Goal: Transaction & Acquisition: Purchase product/service

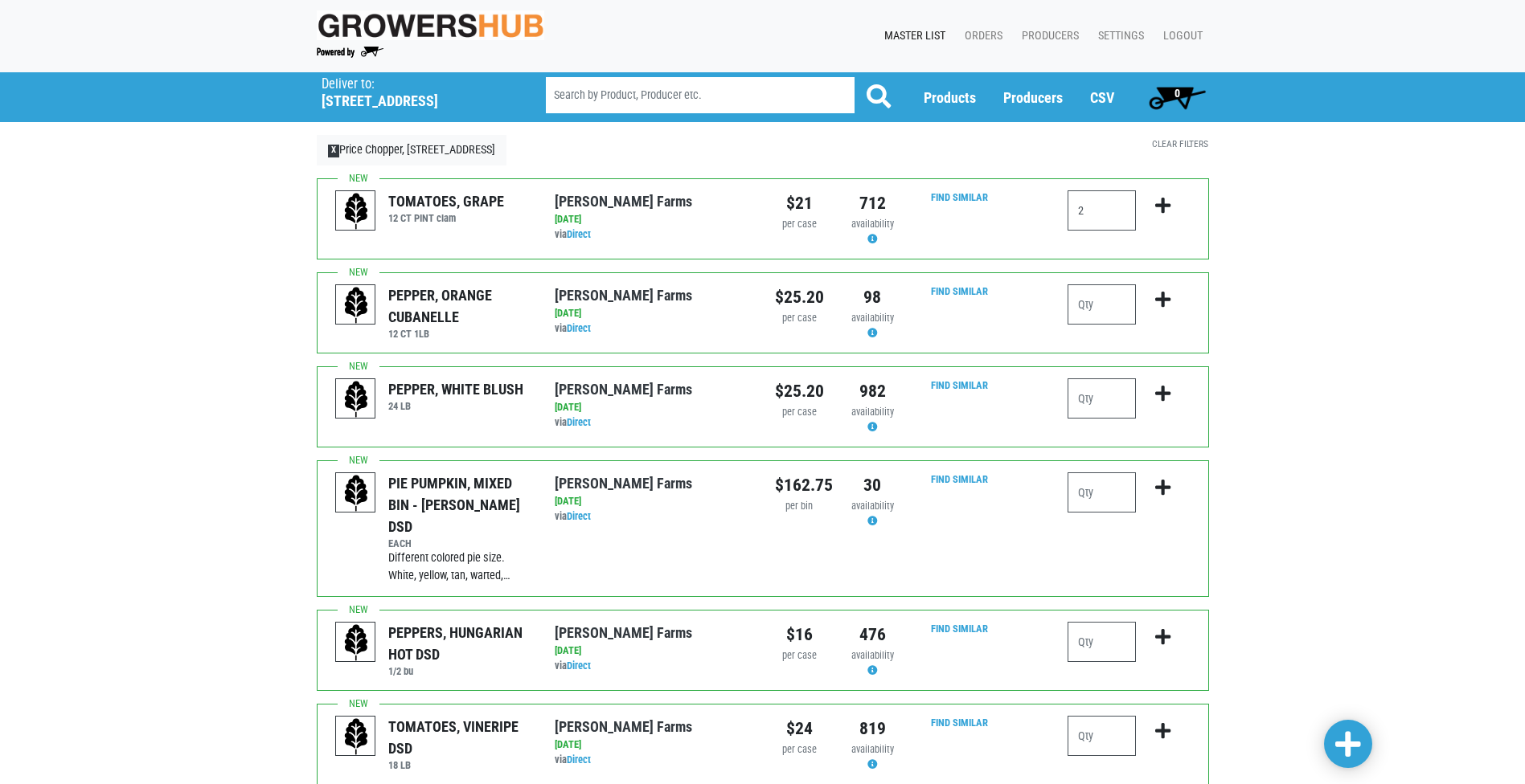
type input "2"
click at [1162, 204] on icon "submit" at bounding box center [1163, 206] width 15 height 17
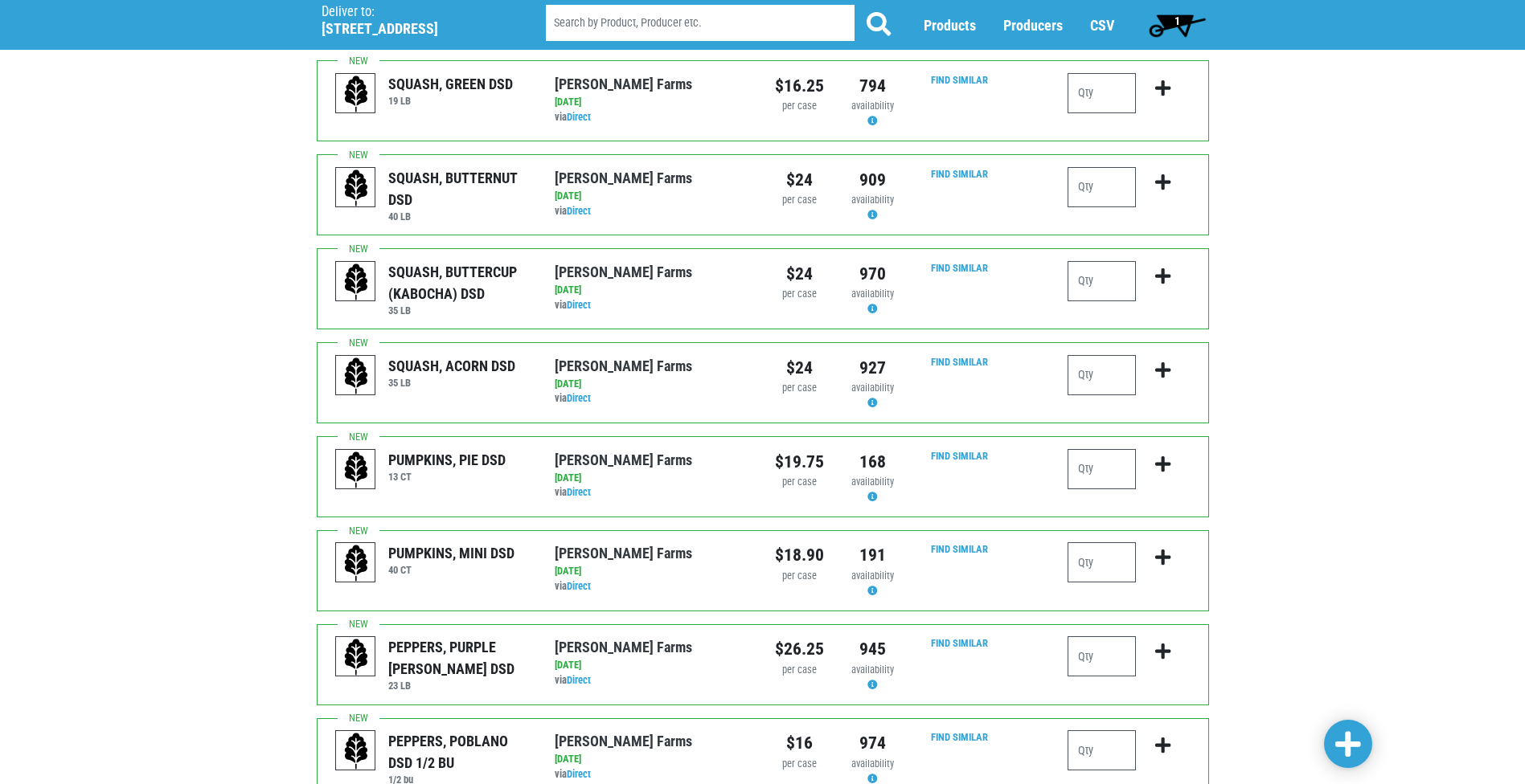
scroll to position [1286, 0]
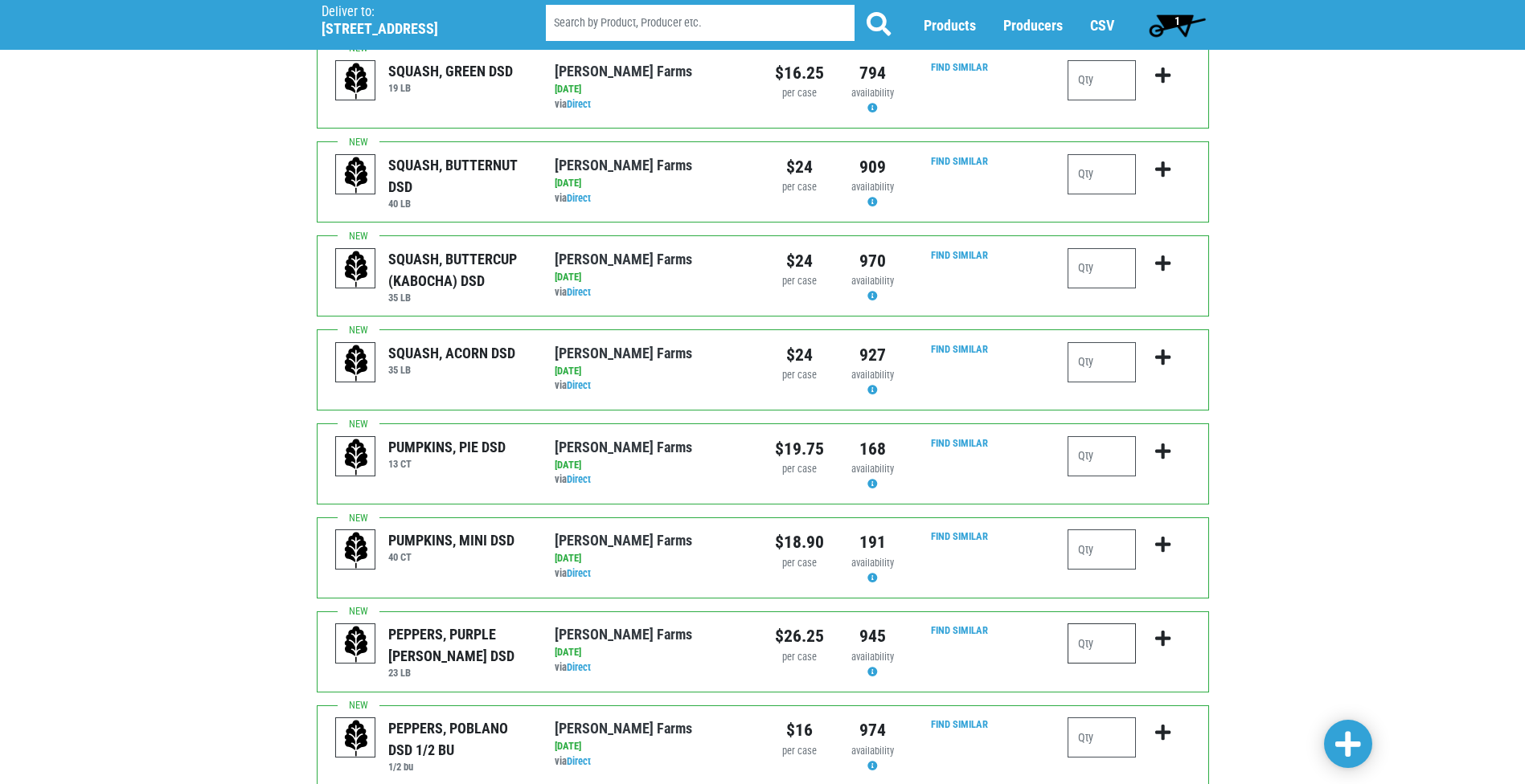
click at [1092, 624] on input "number" at bounding box center [1101, 644] width 68 height 40
type input "1"
click at [1164, 630] on icon "submit" at bounding box center [1163, 639] width 15 height 17
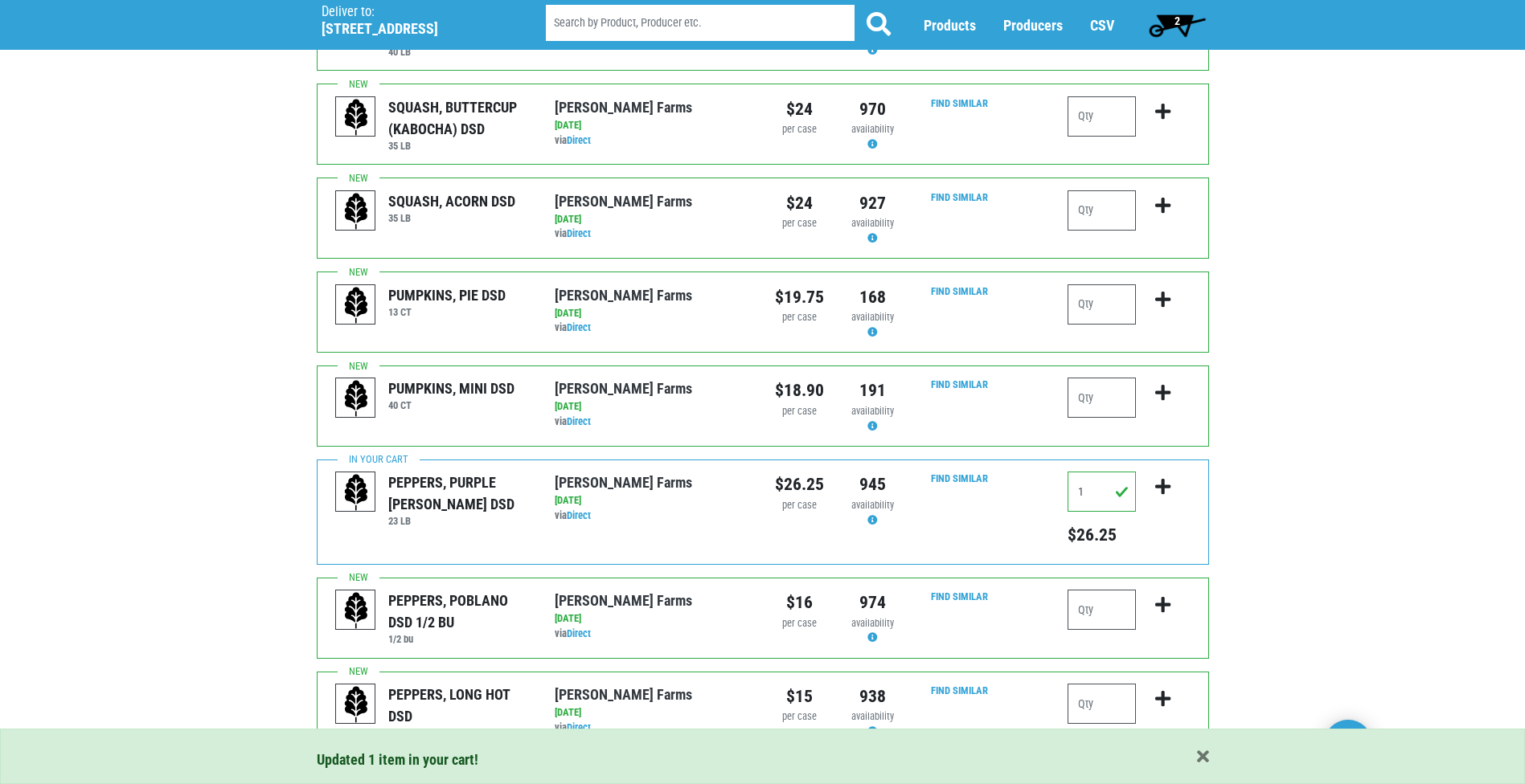
scroll to position [1445, 0]
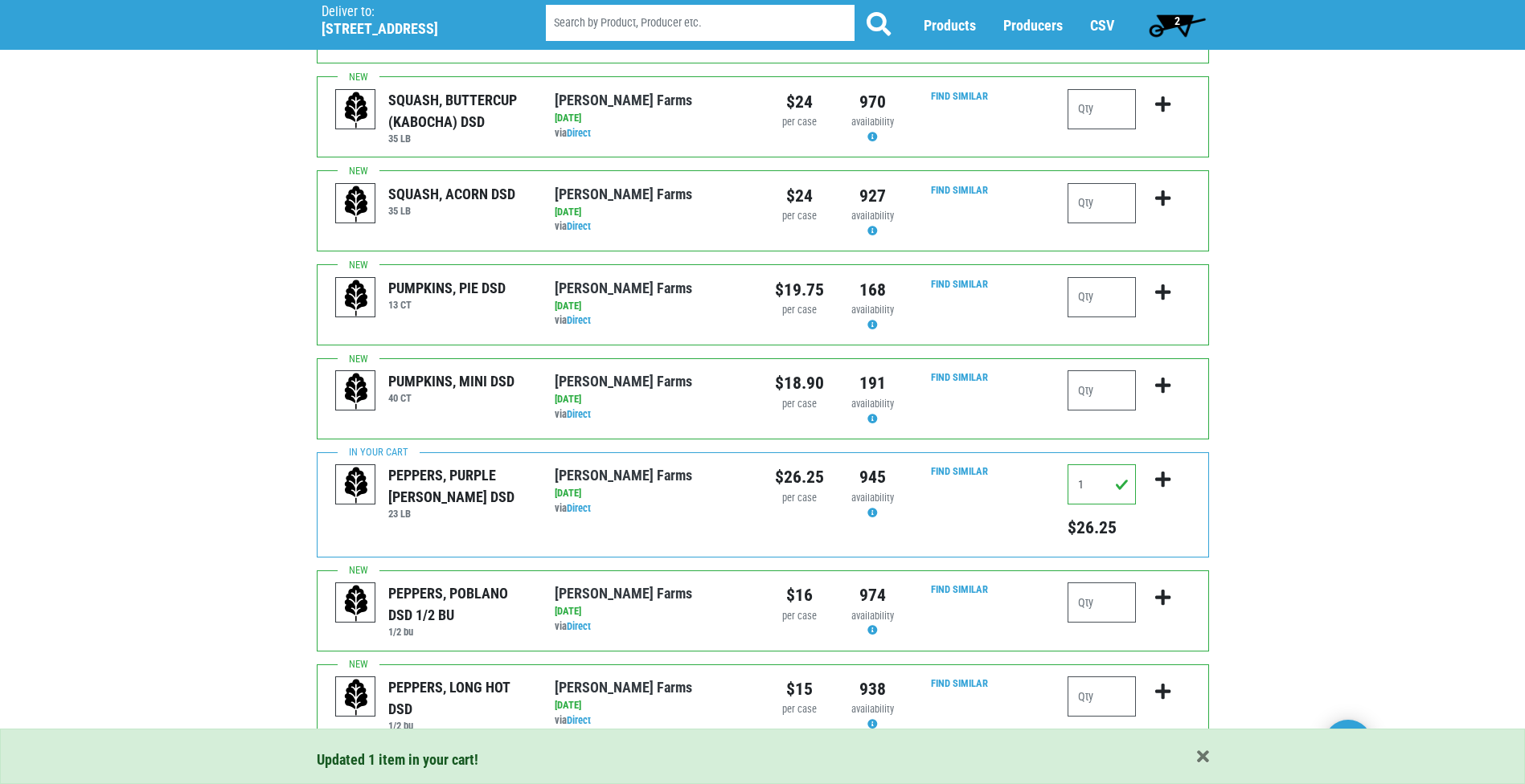
click at [455, 766] on link "Next ›" at bounding box center [437, 780] width 47 height 29
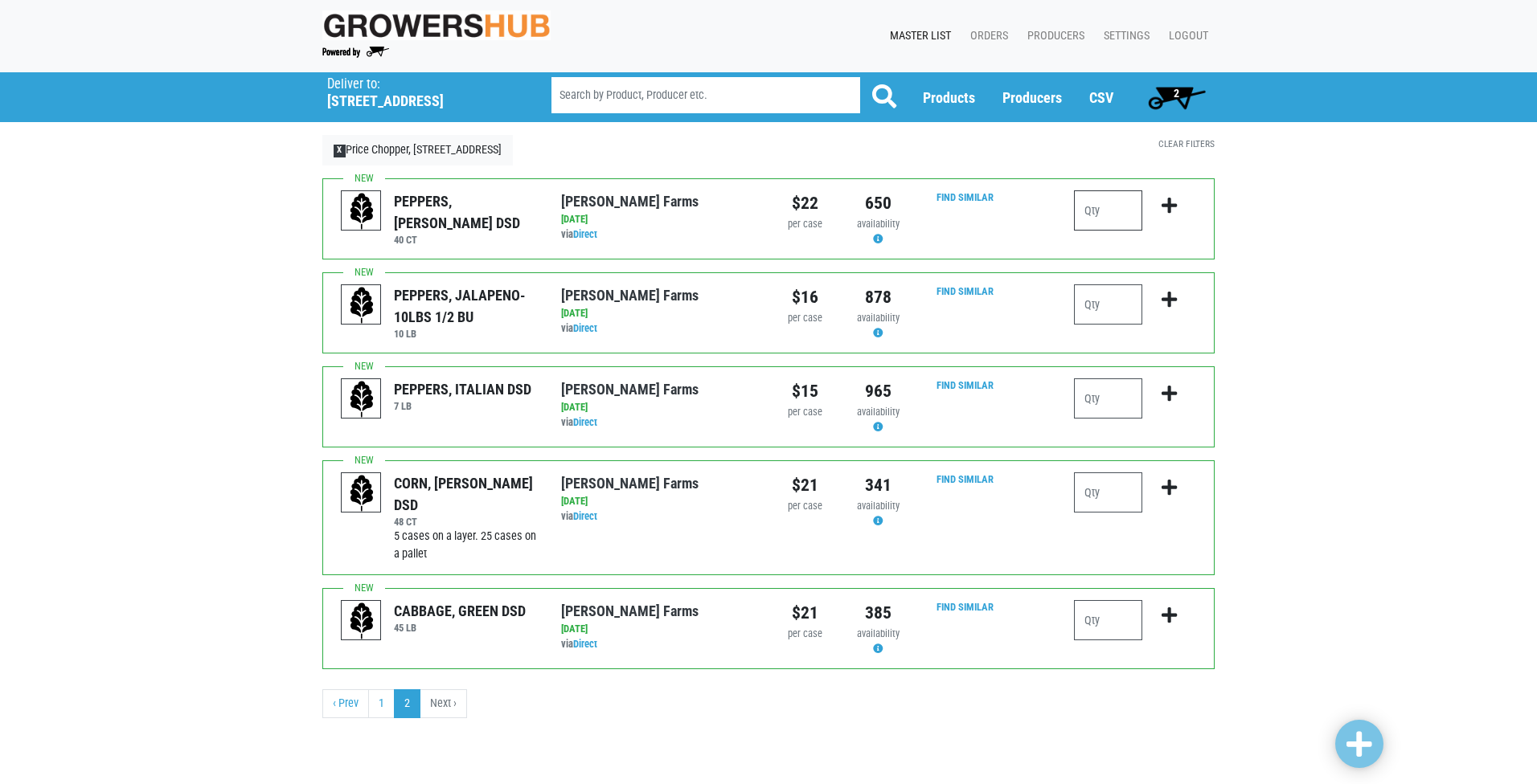
click at [1122, 212] on input "number" at bounding box center [1108, 210] width 68 height 40
type input "3"
click at [1166, 203] on icon "submit" at bounding box center [1170, 206] width 15 height 17
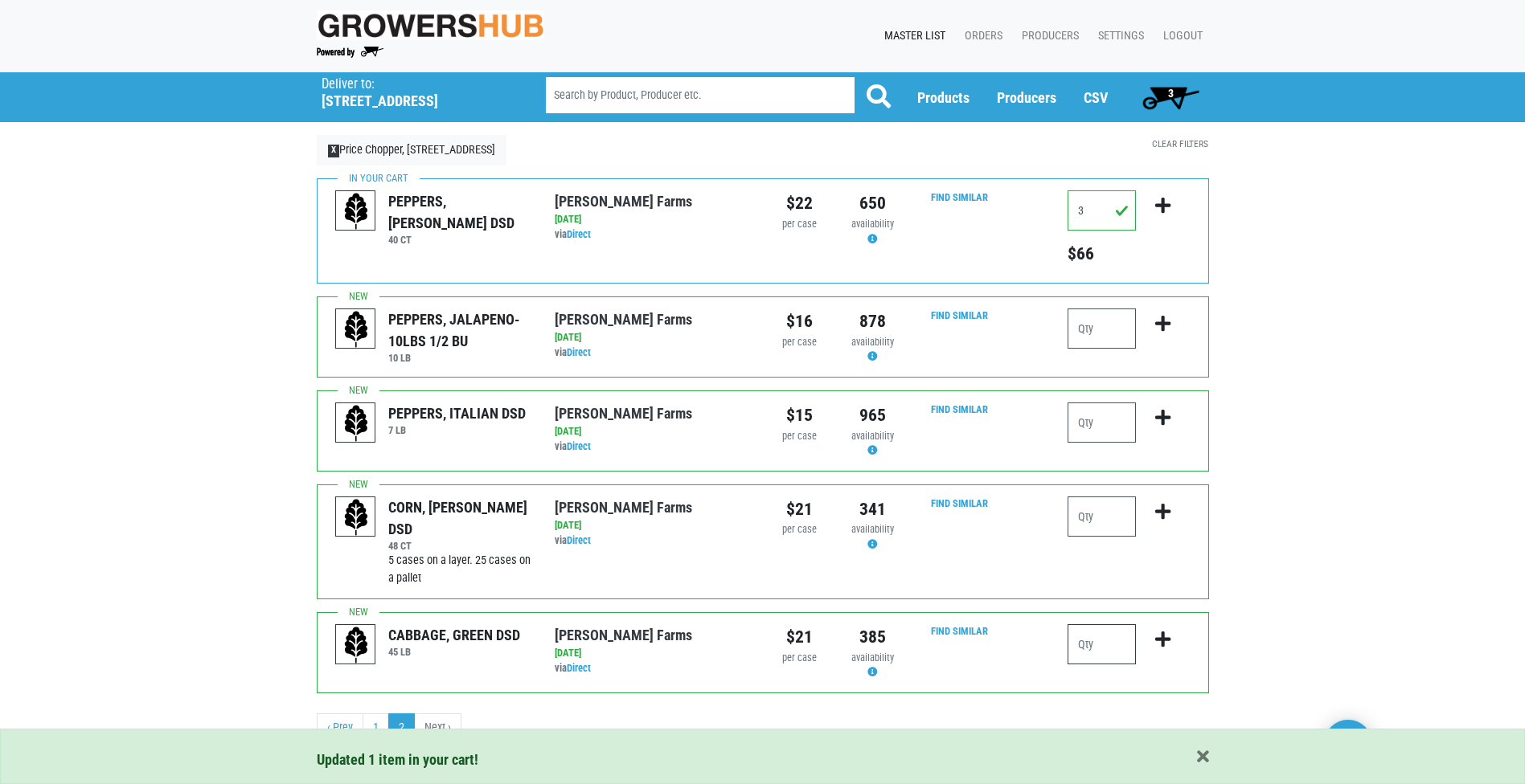
click at [1097, 645] on input "number" at bounding box center [1101, 645] width 68 height 40
type input "4"
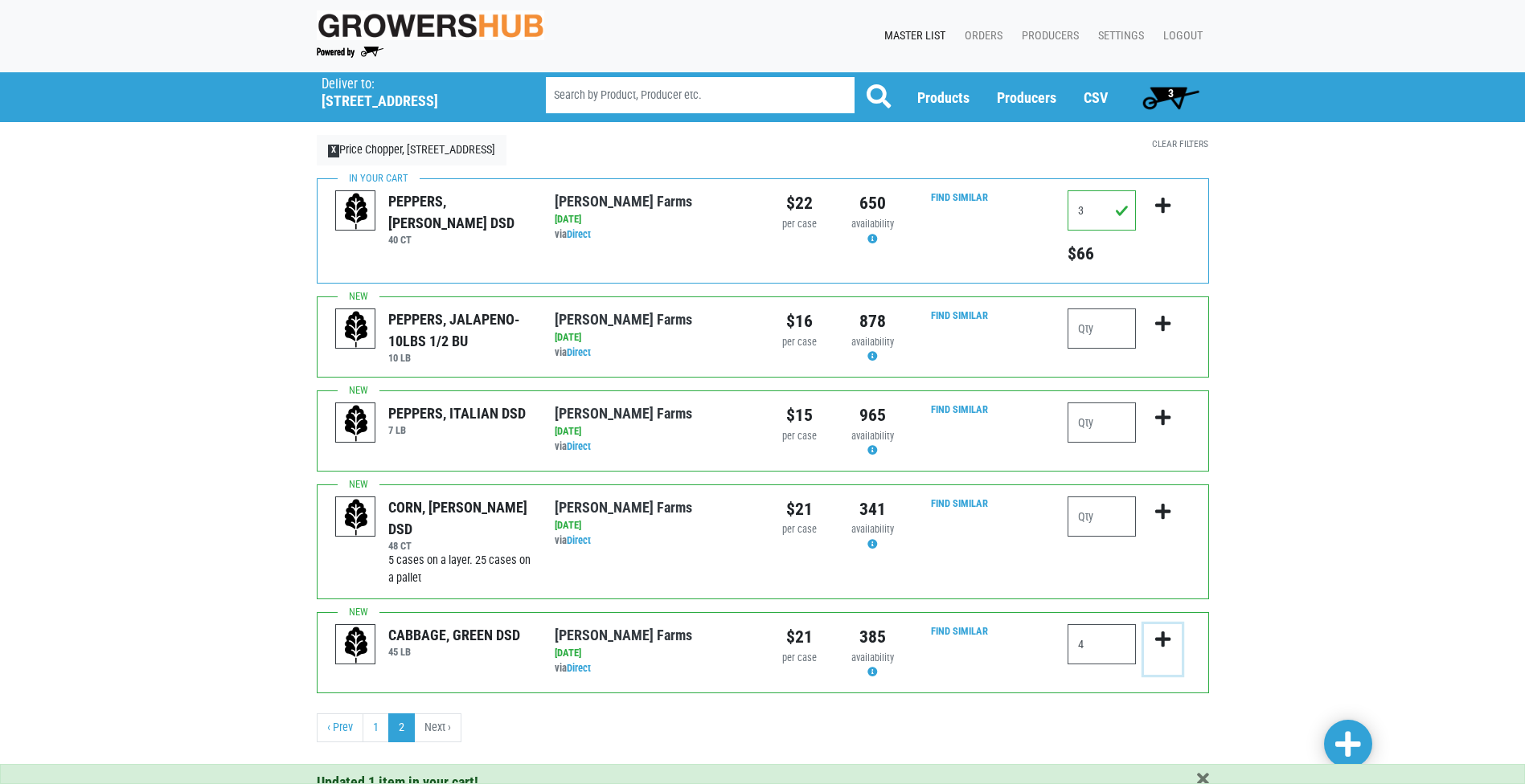
click at [1169, 640] on icon "submit" at bounding box center [1163, 640] width 15 height 17
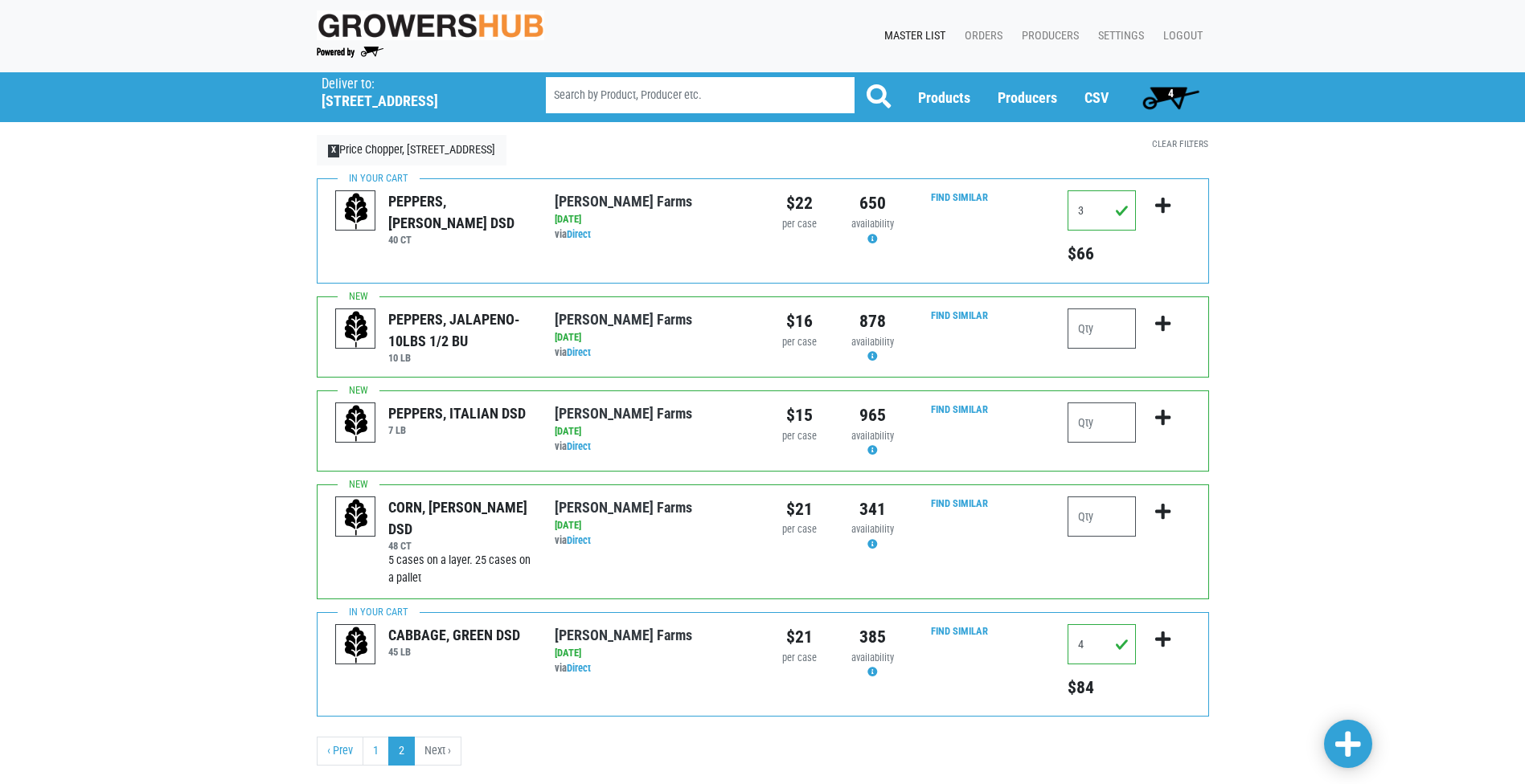
click at [1170, 95] on span "4" at bounding box center [1170, 92] width 6 height 12
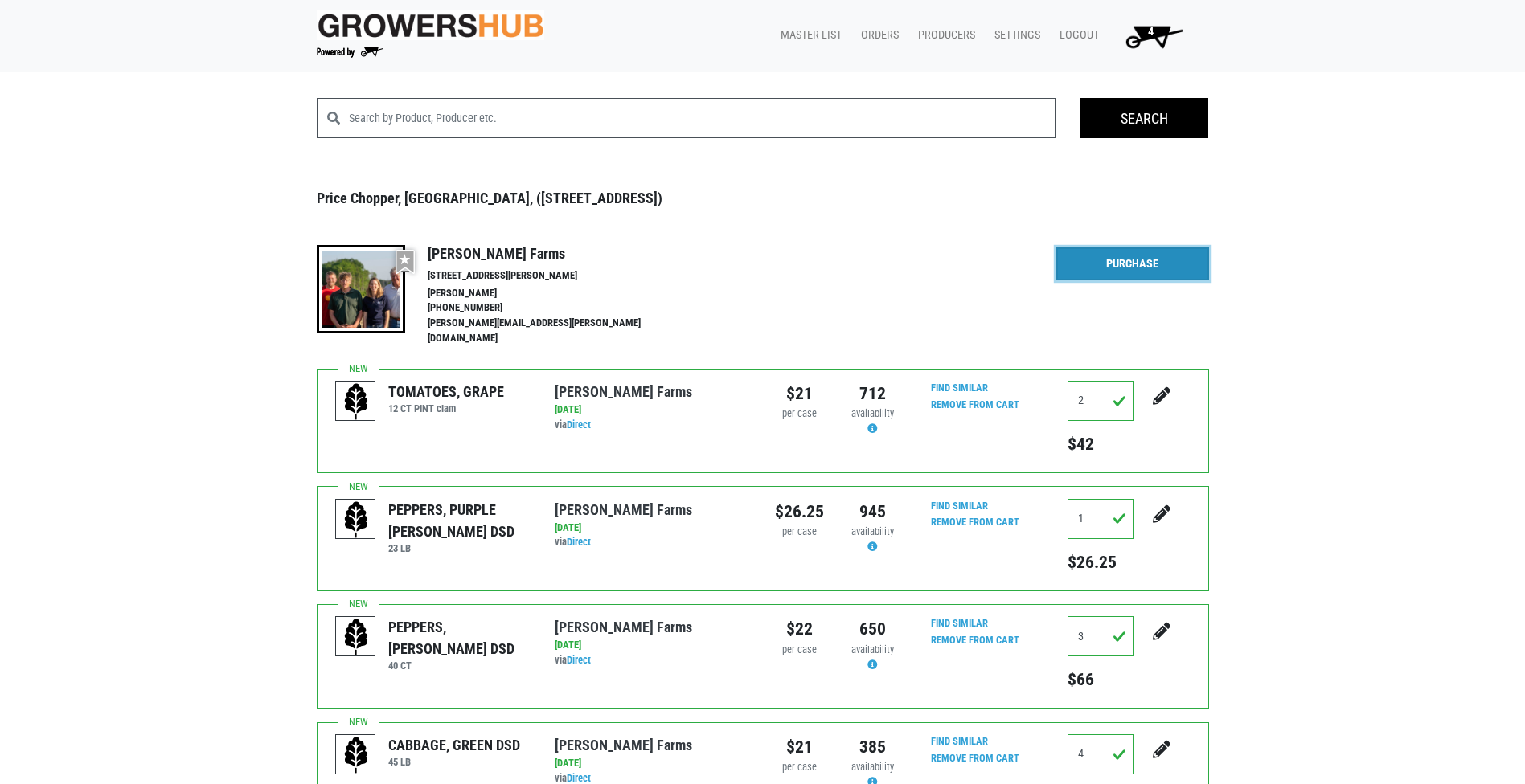
click at [1145, 259] on link "Purchase" at bounding box center [1132, 264] width 153 height 34
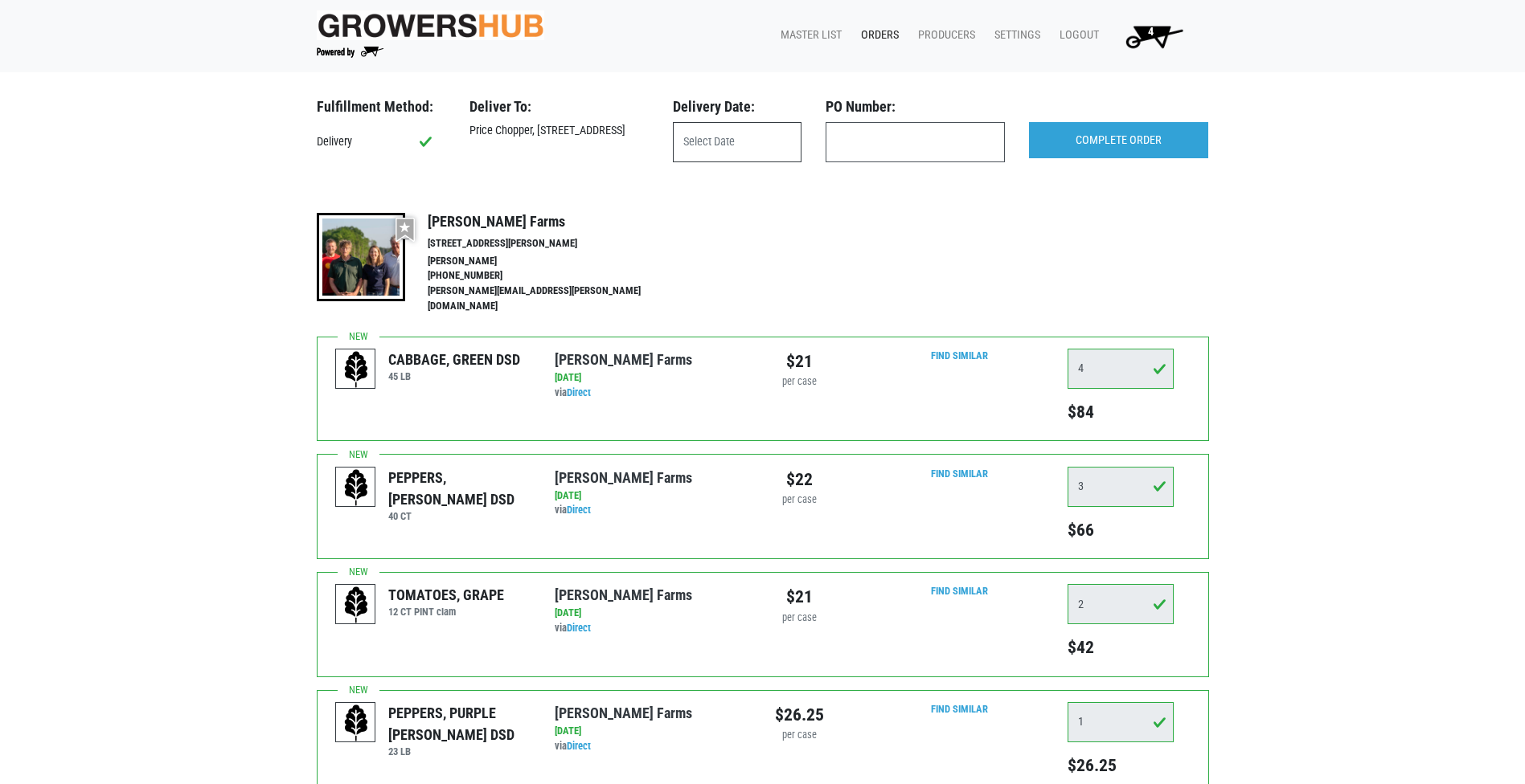
click at [744, 147] on input "text" at bounding box center [737, 142] width 129 height 40
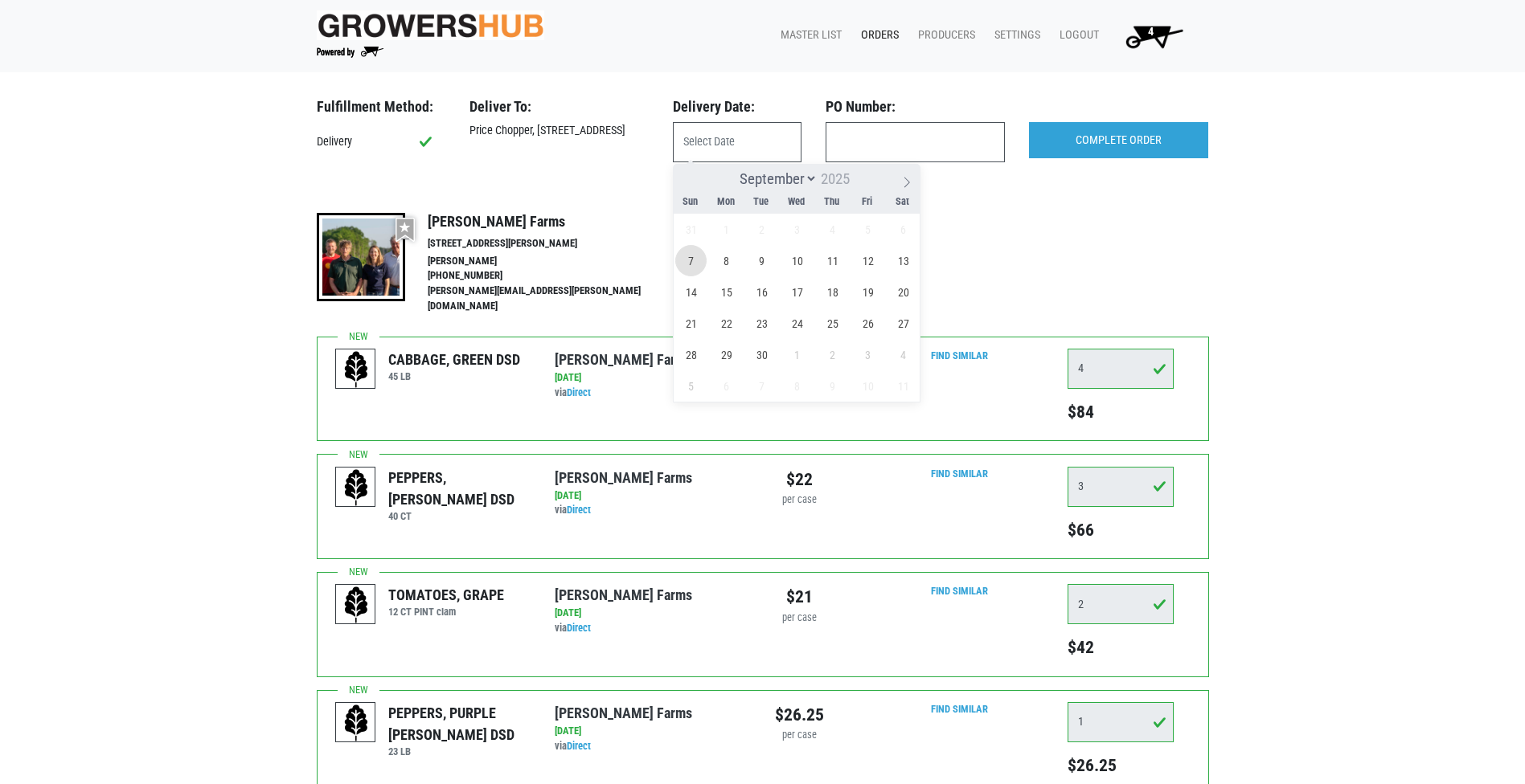
click at [699, 261] on span "7" at bounding box center [691, 260] width 32 height 32
type input "2025-09-07"
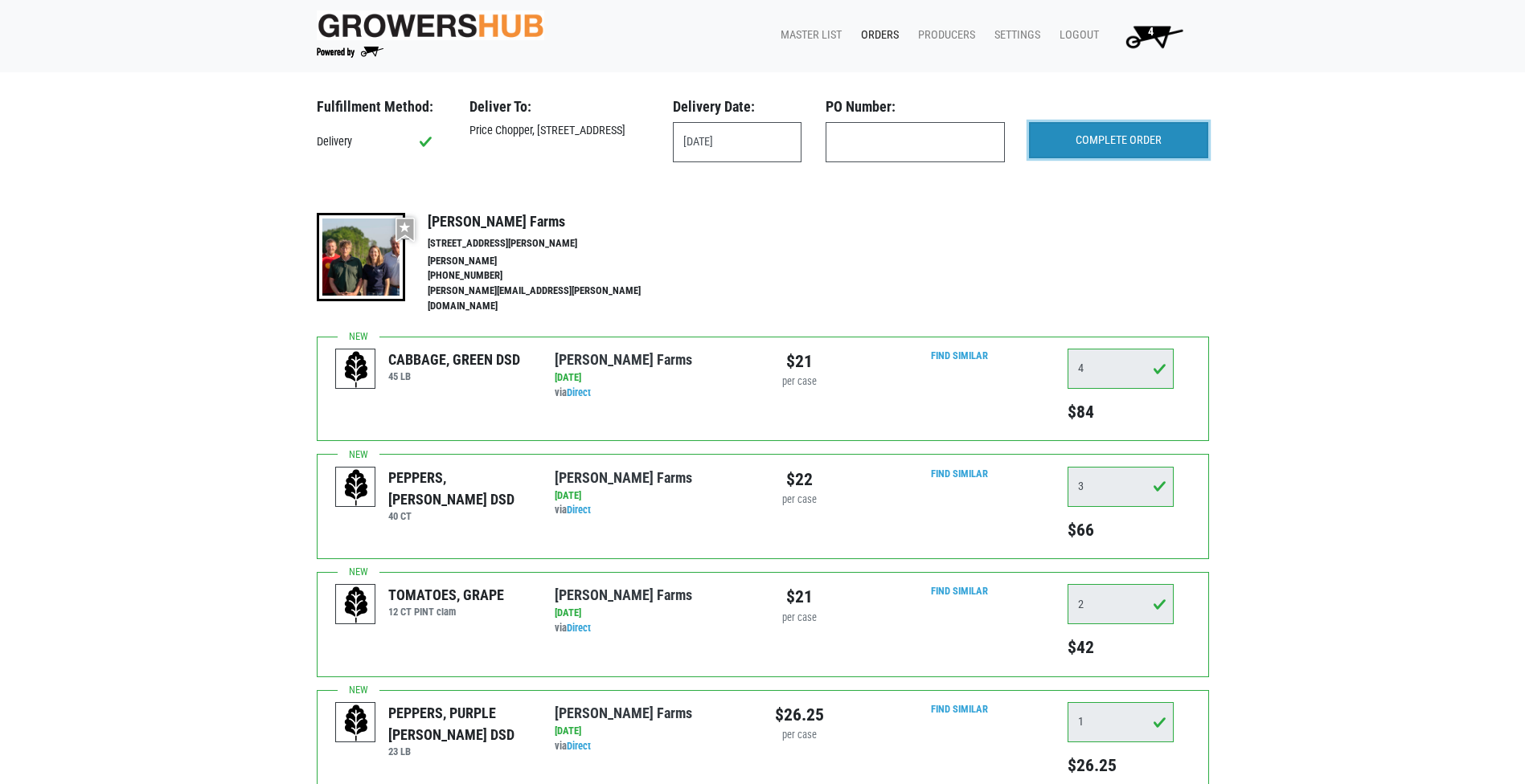
click at [1109, 149] on input "COMPLETE ORDER" at bounding box center [1119, 140] width 180 height 37
